Goal: Task Accomplishment & Management: Manage account settings

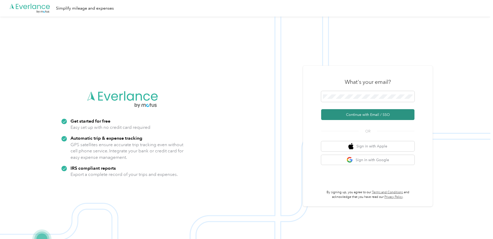
click at [353, 116] on button "Continue with Email / SSO" at bounding box center [367, 114] width 93 height 11
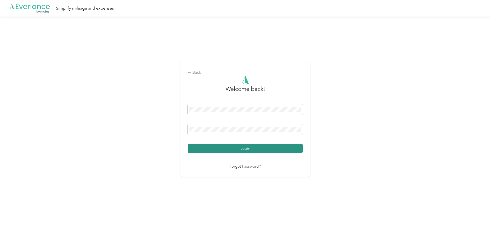
click at [260, 152] on button "Login" at bounding box center [245, 148] width 115 height 9
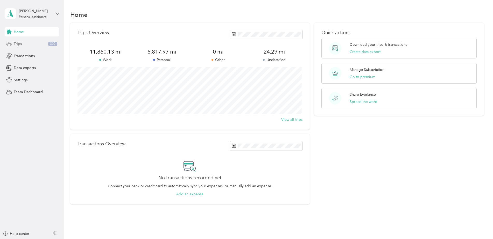
click at [21, 47] on div "Trips 300" at bounding box center [32, 43] width 54 height 9
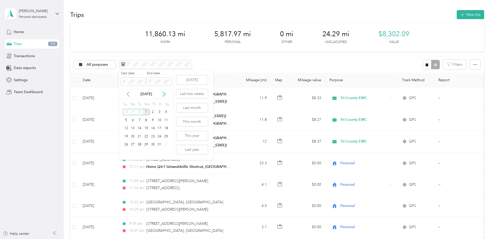
click at [127, 94] on icon at bounding box center [128, 94] width 3 height 5
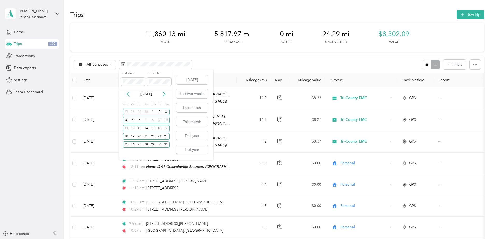
click at [127, 94] on icon at bounding box center [128, 94] width 3 height 5
click at [164, 95] on icon at bounding box center [163, 94] width 5 height 5
click at [152, 111] on div "1" at bounding box center [152, 112] width 7 height 6
drag, startPoint x: 136, startPoint y: 153, endPoint x: 140, endPoint y: 153, distance: 4.4
click at [136, 153] on div "Start date End date [DATE] Su Mo Tu We Th Fr Sa 27 28 29 30 1 2 3 4 5 6 7 8 9 1…" at bounding box center [146, 114] width 54 height 91
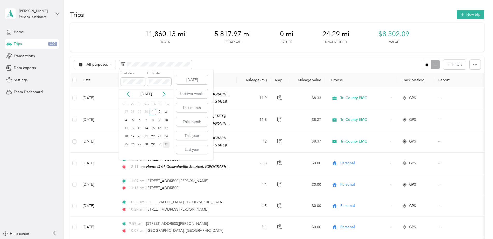
click at [164, 147] on div "31" at bounding box center [166, 145] width 7 height 6
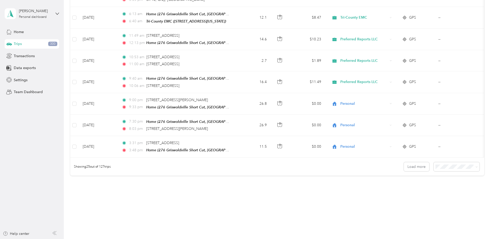
scroll to position [474, 0]
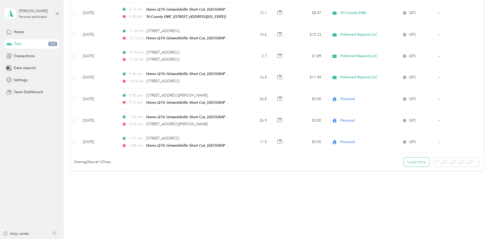
click at [404, 159] on button "Load more" at bounding box center [416, 162] width 25 height 9
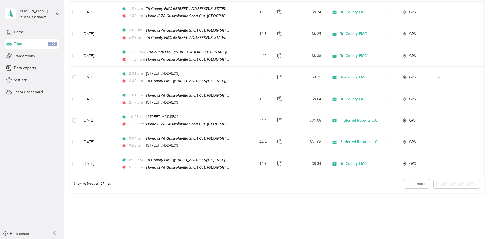
scroll to position [992, 0]
click at [414, 179] on button "Load more" at bounding box center [416, 183] width 25 height 9
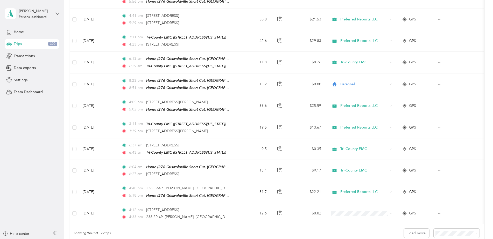
scroll to position [1484, 0]
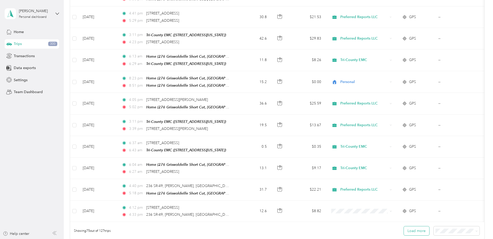
click at [412, 227] on button "Load more" at bounding box center [416, 231] width 25 height 9
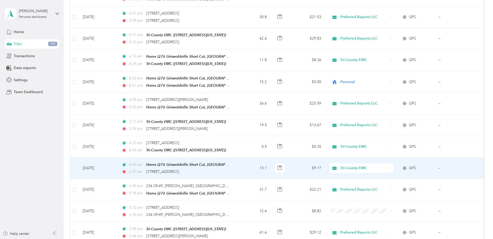
scroll to position [1510, 0]
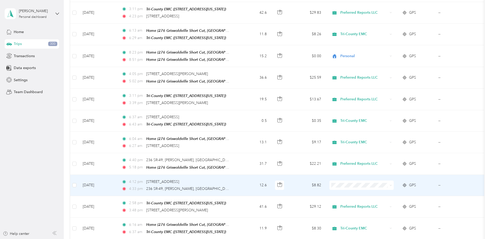
click at [245, 175] on td "12.6" at bounding box center [253, 185] width 34 height 21
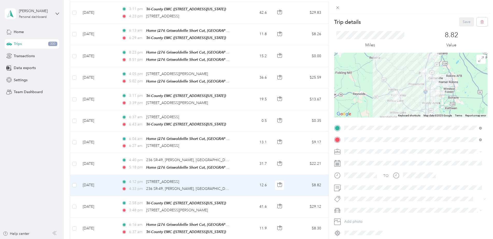
click at [358, 189] on li "Preferred Reports LLC" at bounding box center [412, 187] width 141 height 9
click at [461, 20] on button "Save" at bounding box center [466, 21] width 15 height 9
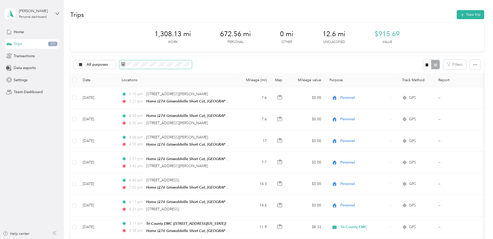
click at [143, 67] on span at bounding box center [155, 64] width 73 height 9
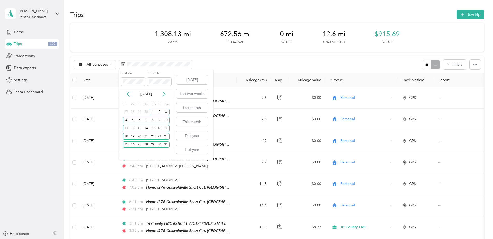
click at [128, 91] on div "[DATE]" at bounding box center [146, 94] width 54 height 10
click at [128, 93] on icon at bounding box center [127, 94] width 5 height 5
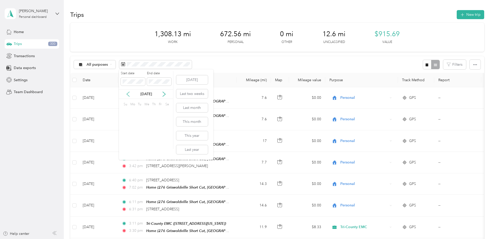
click at [128, 93] on icon at bounding box center [127, 94] width 5 height 5
click at [144, 112] on div "1" at bounding box center [146, 112] width 7 height 6
click at [121, 91] on div "[DATE]" at bounding box center [146, 93] width 54 height 5
click at [164, 94] on icon at bounding box center [163, 94] width 5 height 5
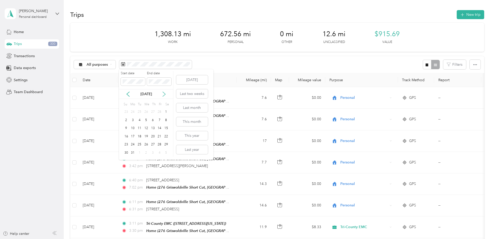
click at [164, 94] on icon at bounding box center [163, 94] width 5 height 5
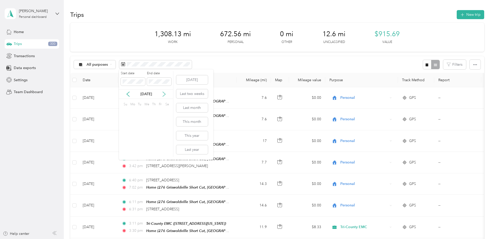
click at [164, 94] on icon at bounding box center [163, 94] width 5 height 5
click at [147, 145] on div "31" at bounding box center [146, 145] width 7 height 6
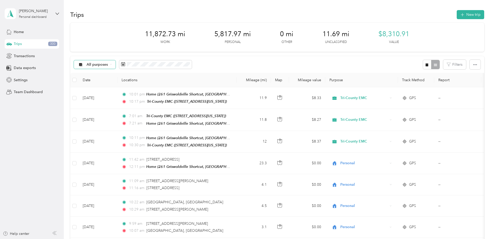
click at [110, 65] on icon at bounding box center [111, 64] width 2 height 2
click at [99, 82] on span "Unclassified" at bounding box center [105, 82] width 37 height 5
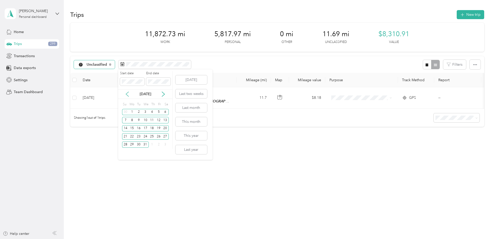
click at [128, 95] on icon at bounding box center [127, 94] width 5 height 5
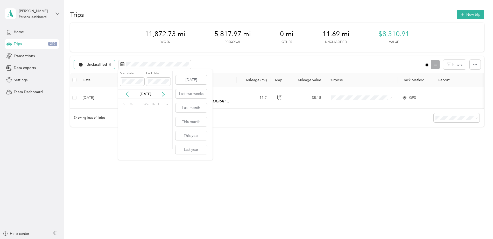
click at [128, 95] on icon at bounding box center [127, 94] width 5 height 5
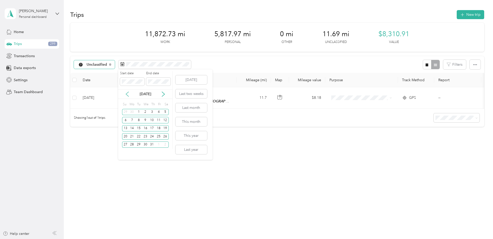
click at [128, 95] on icon at bounding box center [127, 94] width 5 height 5
click at [152, 136] on div "20" at bounding box center [152, 136] width 7 height 6
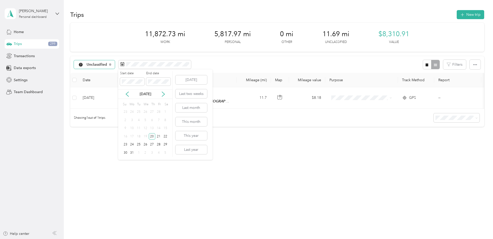
click at [137, 91] on div "[DATE]" at bounding box center [145, 94] width 54 height 10
click at [164, 145] on div "29" at bounding box center [165, 145] width 7 height 6
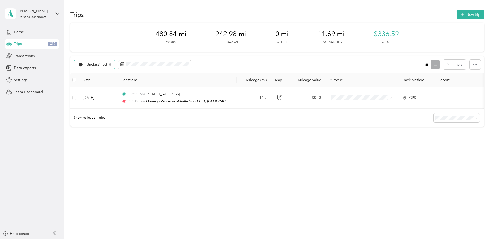
click at [109, 62] on div "Unclassified" at bounding box center [94, 64] width 41 height 9
click at [103, 73] on span "All purposes" at bounding box center [105, 73] width 37 height 5
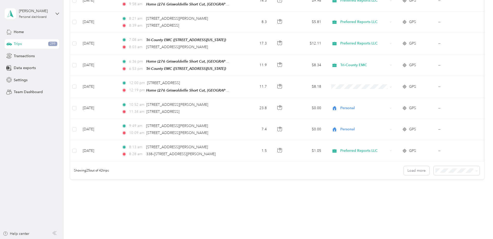
scroll to position [466, 0]
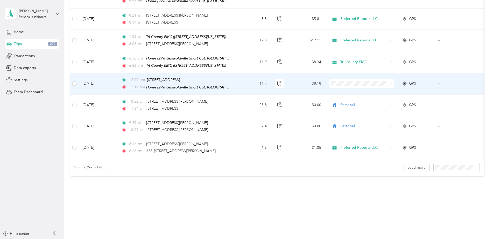
click at [240, 77] on td "11.7" at bounding box center [253, 83] width 34 height 21
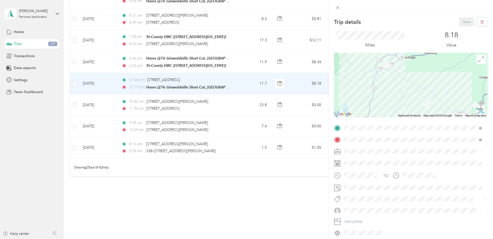
click at [356, 171] on li "Personal" at bounding box center [412, 169] width 141 height 9
click at [459, 22] on button "Save" at bounding box center [466, 21] width 15 height 9
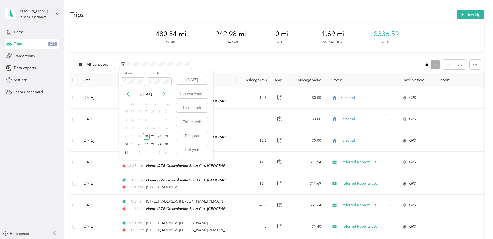
click at [125, 95] on div "[DATE]" at bounding box center [146, 93] width 54 height 5
click at [127, 95] on icon at bounding box center [128, 94] width 3 height 5
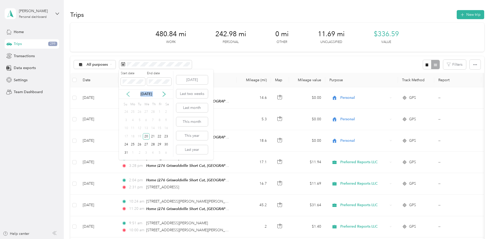
click at [127, 95] on icon at bounding box center [128, 94] width 3 height 5
click at [165, 95] on icon at bounding box center [163, 94] width 5 height 5
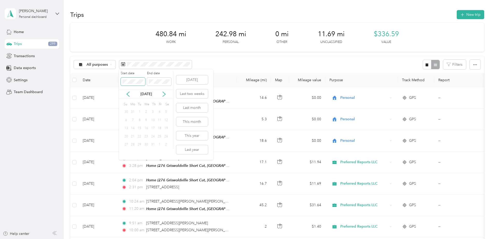
click at [107, 82] on body "[PERSON_NAME] Personal dashboard Home Trips 299 Transactions Data exports Setti…" at bounding box center [245, 119] width 490 height 239
click at [129, 95] on icon at bounding box center [127, 94] width 5 height 5
click at [165, 94] on icon at bounding box center [164, 94] width 3 height 5
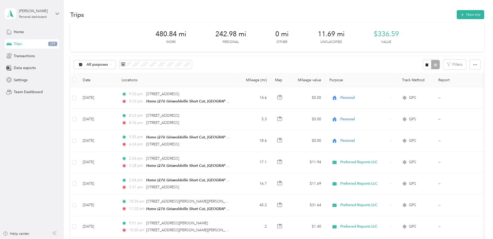
click at [127, 36] on div "480.84 mi Work 242.98 mi Personal 0 mi Other 11.69 mi Unclassified $336.59 Value" at bounding box center [277, 37] width 414 height 29
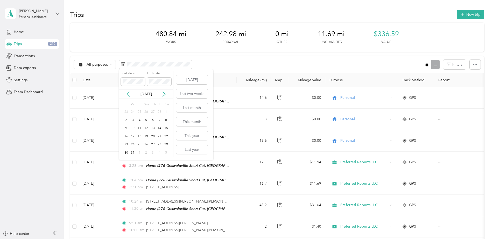
click at [128, 93] on icon at bounding box center [127, 94] width 5 height 5
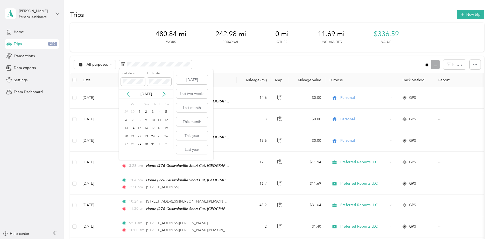
click at [128, 93] on icon at bounding box center [127, 94] width 5 height 5
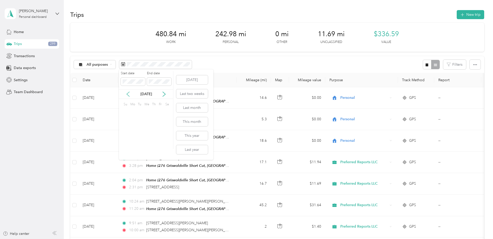
click at [128, 93] on icon at bounding box center [127, 94] width 5 height 5
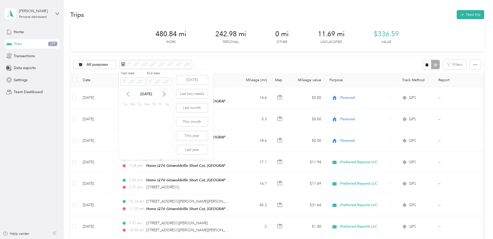
click at [128, 93] on icon at bounding box center [127, 94] width 5 height 5
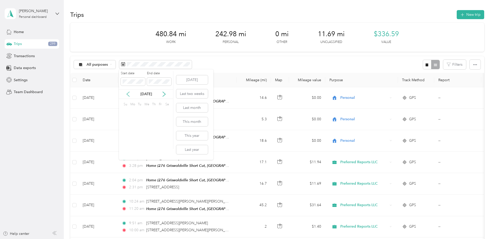
click at [128, 93] on icon at bounding box center [127, 94] width 5 height 5
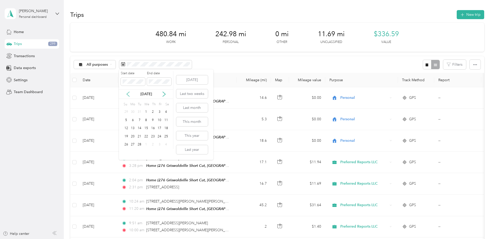
click at [128, 93] on icon at bounding box center [127, 94] width 5 height 5
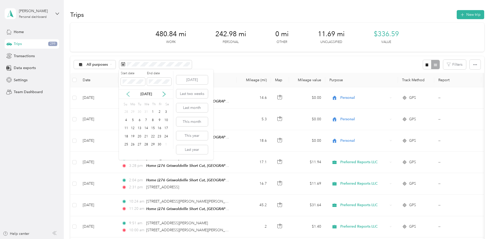
click at [128, 93] on icon at bounding box center [127, 94] width 5 height 5
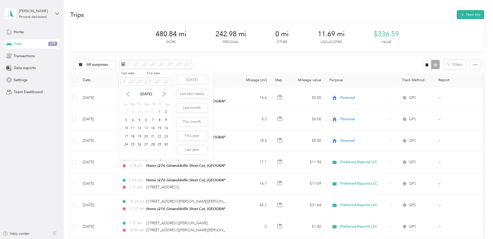
click at [128, 93] on icon at bounding box center [127, 94] width 5 height 5
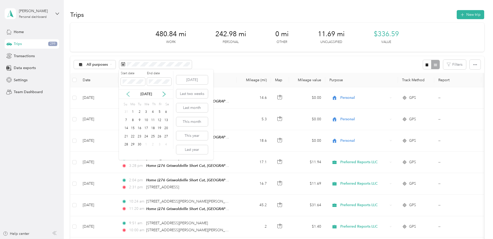
click at [128, 93] on icon at bounding box center [127, 94] width 5 height 5
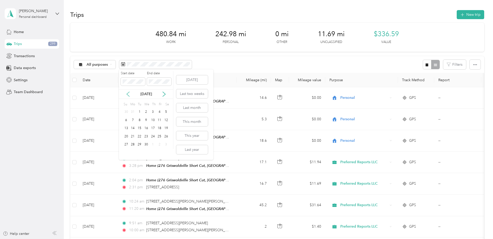
click at [128, 93] on icon at bounding box center [127, 94] width 5 height 5
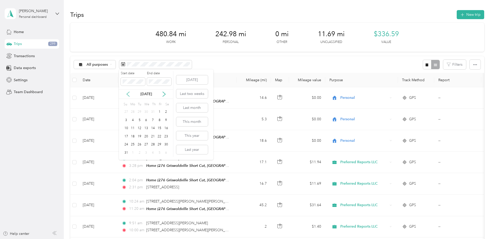
click at [128, 93] on icon at bounding box center [127, 94] width 5 height 5
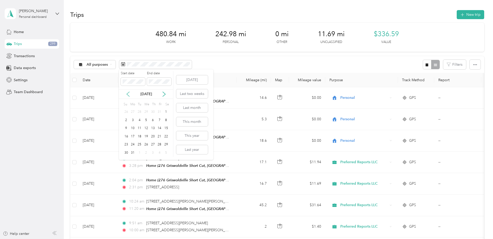
click at [128, 93] on icon at bounding box center [127, 94] width 5 height 5
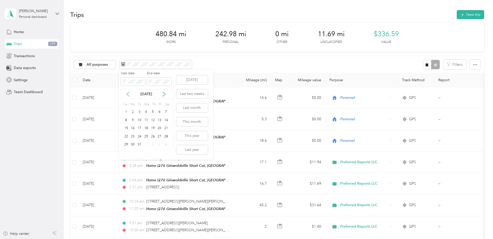
click at [128, 93] on icon at bounding box center [127, 94] width 5 height 5
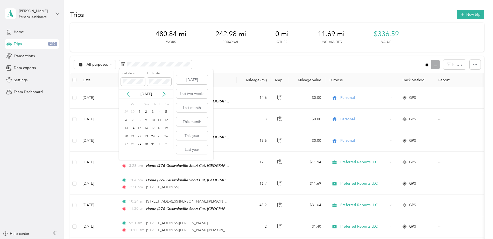
click at [128, 93] on icon at bounding box center [127, 94] width 5 height 5
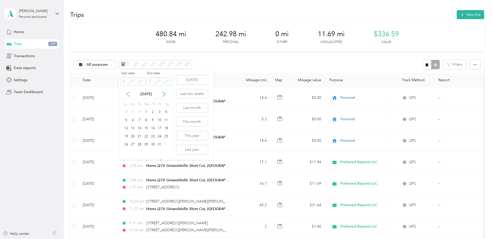
click at [128, 93] on icon at bounding box center [127, 94] width 5 height 5
click at [163, 93] on icon at bounding box center [163, 94] width 5 height 5
click at [165, 95] on icon at bounding box center [164, 94] width 3 height 5
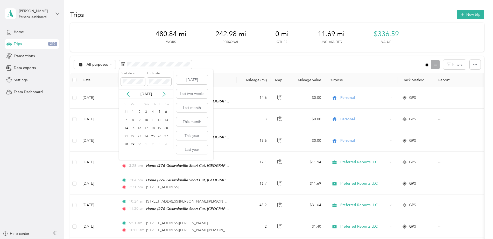
click at [165, 95] on icon at bounding box center [164, 94] width 3 height 5
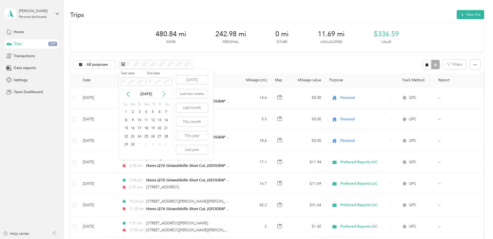
click at [165, 95] on icon at bounding box center [164, 94] width 3 height 5
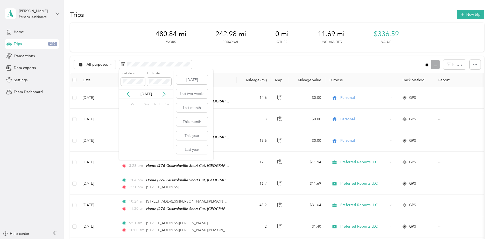
click at [165, 95] on icon at bounding box center [164, 94] width 3 height 5
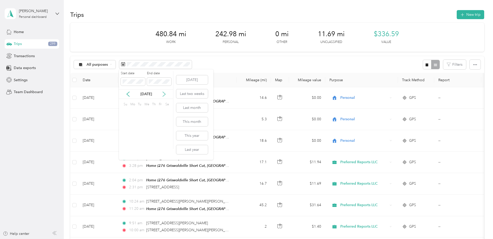
click at [165, 95] on icon at bounding box center [164, 94] width 3 height 5
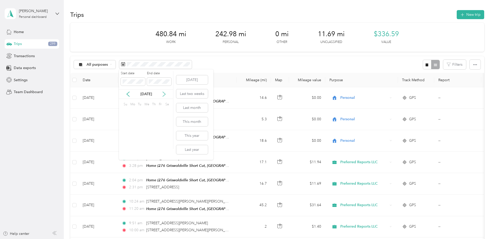
click at [165, 95] on icon at bounding box center [164, 94] width 3 height 5
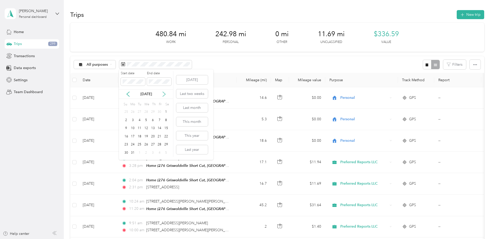
click at [165, 95] on icon at bounding box center [164, 94] width 3 height 5
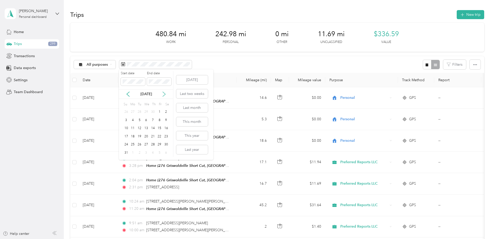
click at [165, 95] on icon at bounding box center [164, 94] width 3 height 5
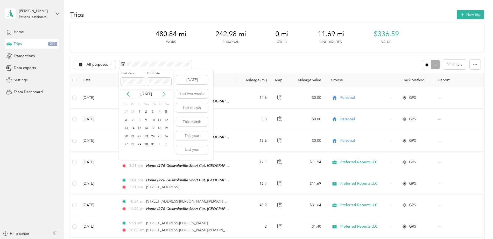
click at [165, 95] on icon at bounding box center [164, 94] width 3 height 5
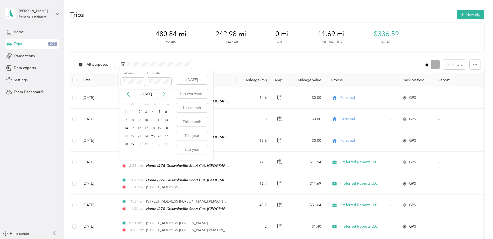
click at [165, 95] on icon at bounding box center [164, 94] width 3 height 5
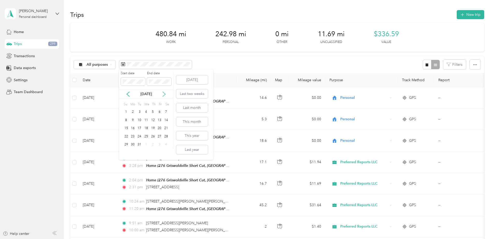
click at [165, 95] on icon at bounding box center [164, 94] width 3 height 5
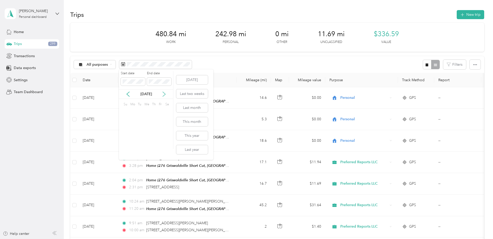
click at [165, 95] on icon at bounding box center [164, 94] width 3 height 5
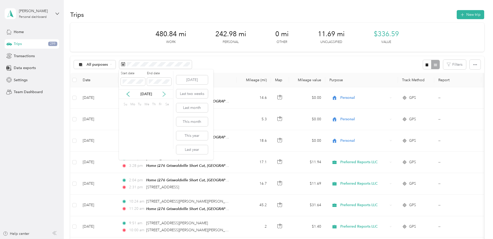
click at [165, 95] on icon at bounding box center [164, 94] width 3 height 5
click at [133, 112] on div "1" at bounding box center [133, 112] width 7 height 6
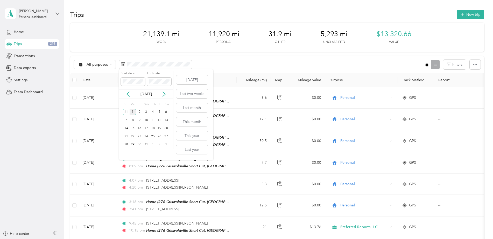
click at [134, 113] on div "1" at bounding box center [133, 112] width 7 height 6
click at [144, 90] on div "[DATE]" at bounding box center [146, 94] width 54 height 10
click at [163, 94] on icon at bounding box center [163, 94] width 5 height 5
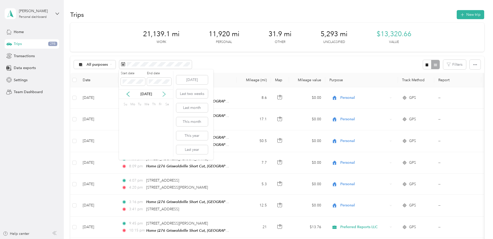
click at [163, 94] on icon at bounding box center [163, 94] width 5 height 5
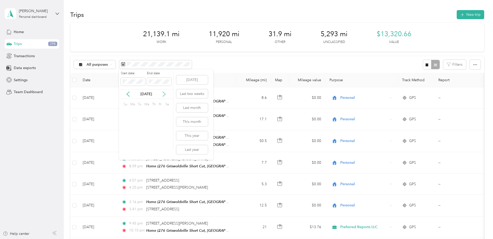
click at [163, 94] on icon at bounding box center [163, 94] width 5 height 5
click at [129, 94] on icon at bounding box center [127, 94] width 5 height 5
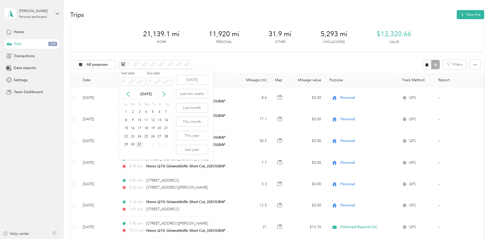
click at [139, 146] on div "31" at bounding box center [139, 145] width 7 height 6
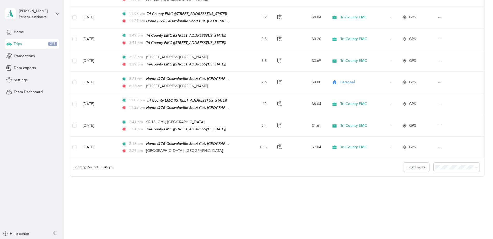
scroll to position [474, 0]
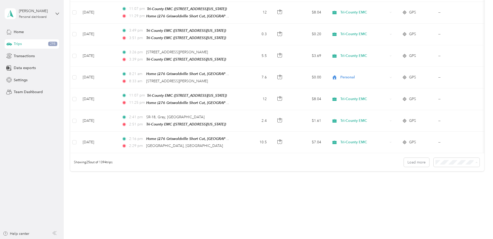
click at [441, 185] on span "100 per load" at bounding box center [446, 186] width 21 height 4
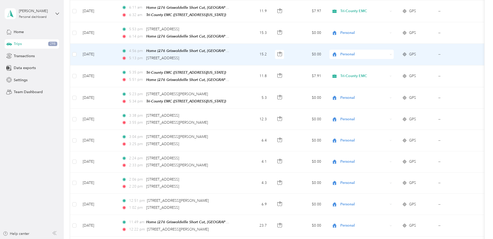
scroll to position [2072, 0]
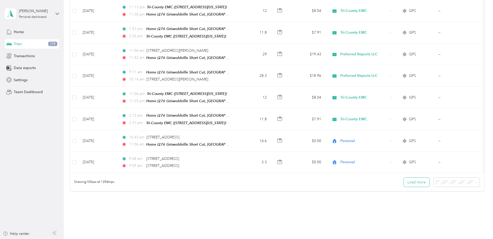
click at [412, 178] on button "Load more" at bounding box center [416, 182] width 25 height 9
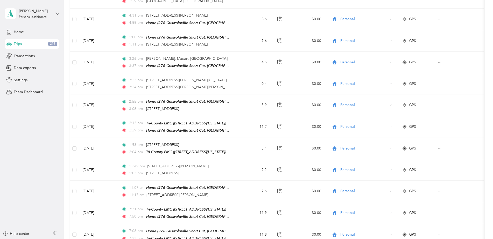
scroll to position [0, 0]
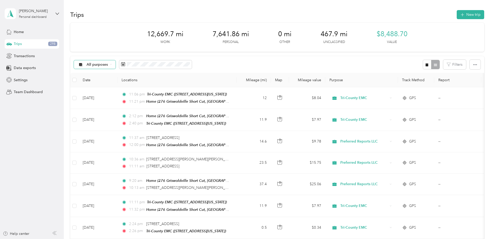
click at [112, 64] on icon at bounding box center [111, 64] width 2 height 2
click at [102, 82] on span "Unclassified" at bounding box center [105, 82] width 37 height 5
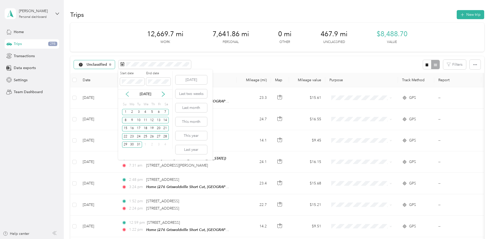
click at [127, 94] on icon at bounding box center [127, 94] width 5 height 5
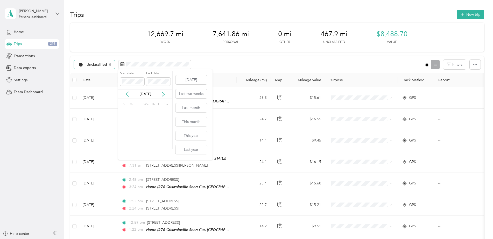
click at [127, 94] on icon at bounding box center [127, 94] width 5 height 5
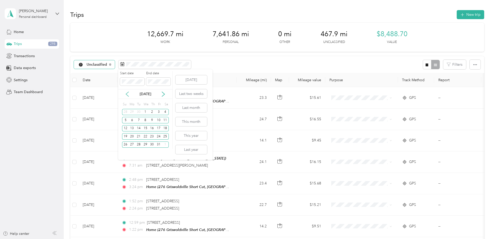
click at [127, 94] on icon at bounding box center [127, 94] width 5 height 5
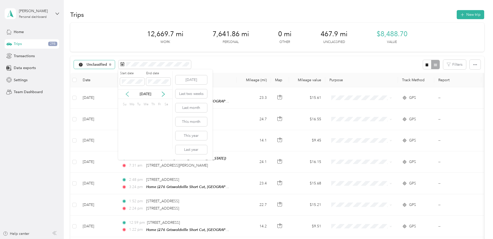
click at [127, 94] on icon at bounding box center [127, 94] width 5 height 5
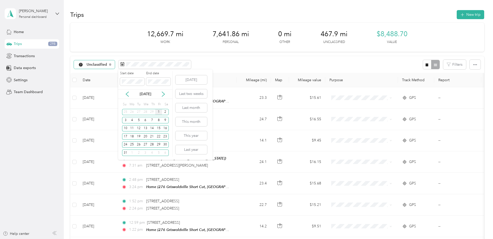
click at [158, 114] on div "1" at bounding box center [158, 112] width 7 height 6
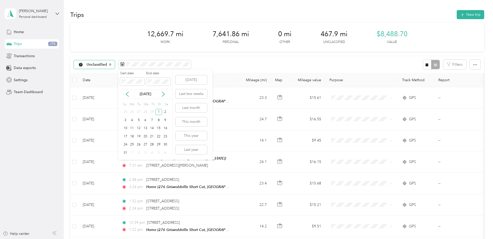
click at [143, 89] on div "Start date End date" at bounding box center [145, 80] width 54 height 18
click at [126, 154] on div "31" at bounding box center [125, 153] width 7 height 6
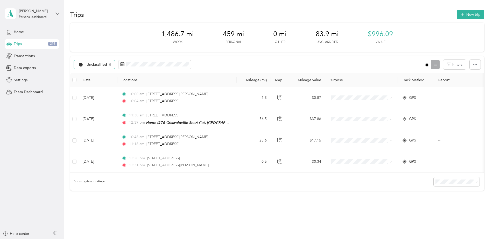
click at [108, 65] on div "Unclassified" at bounding box center [94, 64] width 41 height 9
click at [100, 73] on span "All purposes" at bounding box center [105, 73] width 37 height 5
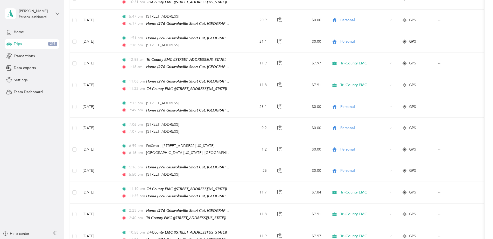
scroll to position [2072, 0]
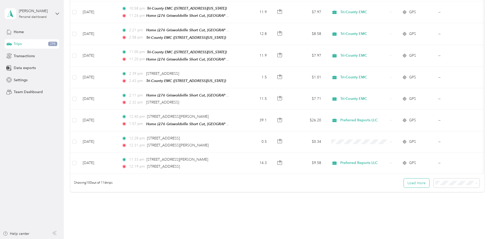
click at [410, 179] on button "Load more" at bounding box center [416, 183] width 25 height 9
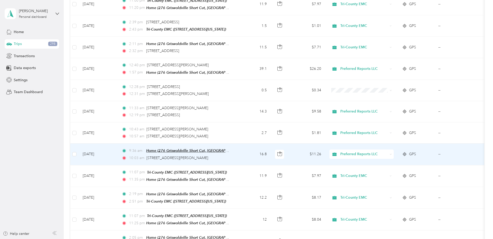
scroll to position [2124, 0]
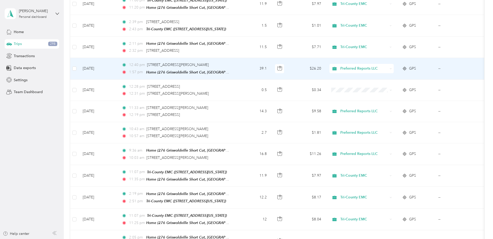
click at [229, 62] on div "12:40 pm [STREET_ADDRESS][PERSON_NAME] 1:57 pm Home ([STREET_ADDRESS][US_STATE])" at bounding box center [175, 68] width 109 height 13
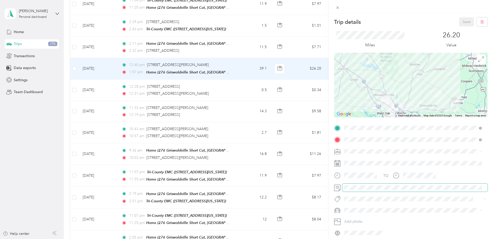
click at [338, 190] on div at bounding box center [410, 188] width 153 height 8
click at [461, 21] on button "Save" at bounding box center [466, 21] width 15 height 9
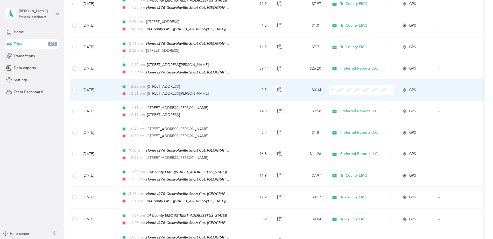
click at [230, 80] on td "12:28 pm [STREET_ADDRESS][PERSON_NAME] 12:31 pm [STREET_ADDRESS]" at bounding box center [176, 90] width 119 height 21
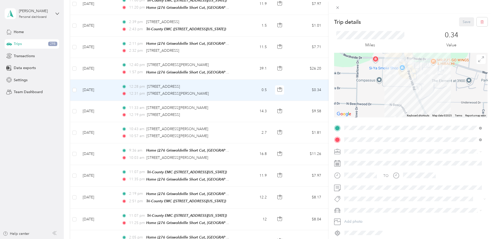
drag, startPoint x: 393, startPoint y: 98, endPoint x: 371, endPoint y: 111, distance: 25.6
click at [371, 111] on div at bounding box center [410, 85] width 153 height 65
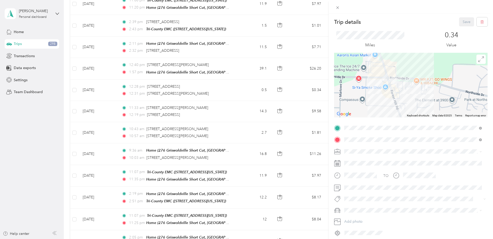
drag, startPoint x: 378, startPoint y: 83, endPoint x: 361, endPoint y: 103, distance: 26.4
click at [361, 103] on div at bounding box center [410, 85] width 153 height 65
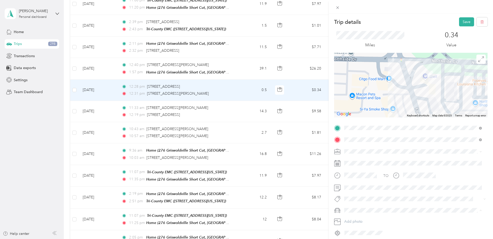
click at [362, 194] on ol "White Ford Escape Jeep Cherokee Blue Ford Escape" at bounding box center [412, 192] width 141 height 27
click at [355, 193] on div "Jeep Cherokee" at bounding box center [413, 190] width 134 height 5
click at [462, 22] on button "Save" at bounding box center [466, 21] width 15 height 9
